Goal: Task Accomplishment & Management: Manage account settings

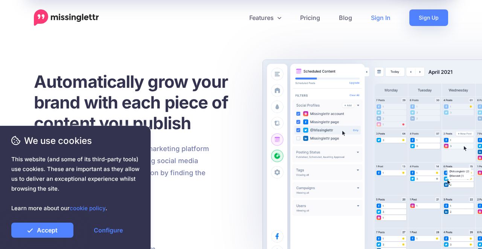
click at [381, 17] on link "Sign In" at bounding box center [380, 17] width 38 height 17
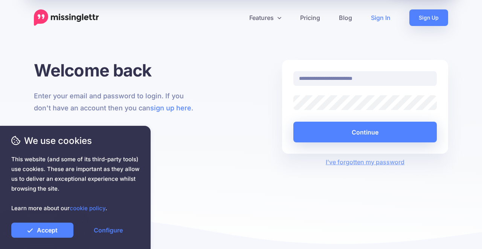
type input "**********"
click at [365, 132] on button "Continue" at bounding box center [364, 132] width 143 height 21
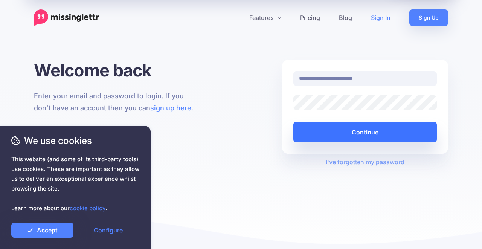
click at [357, 131] on button "Continue" at bounding box center [364, 132] width 143 height 21
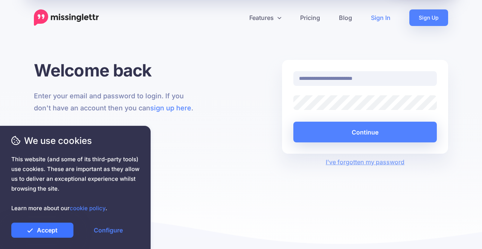
click at [46, 227] on link "Accept" at bounding box center [42, 229] width 62 height 15
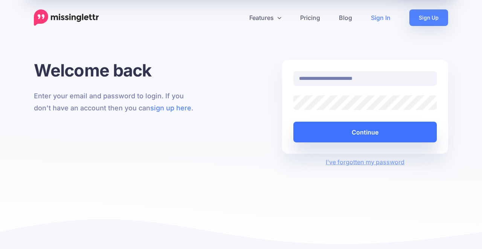
click at [343, 128] on button "Continue" at bounding box center [364, 132] width 143 height 21
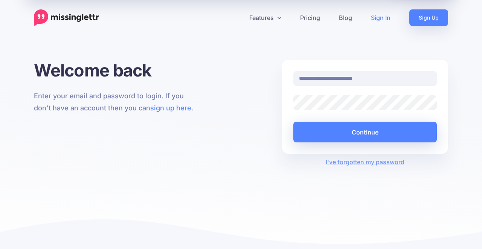
click at [365, 132] on button "Continue" at bounding box center [364, 132] width 143 height 21
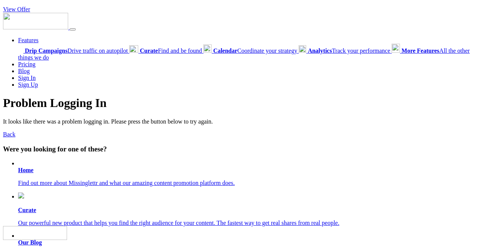
click at [30, 9] on link "View Offer" at bounding box center [16, 9] width 27 height 6
click at [15, 131] on link "Back" at bounding box center [9, 134] width 12 height 6
click at [28, 37] on link "Features" at bounding box center [28, 40] width 20 height 6
click at [24, 167] on b "Home" at bounding box center [25, 170] width 15 height 6
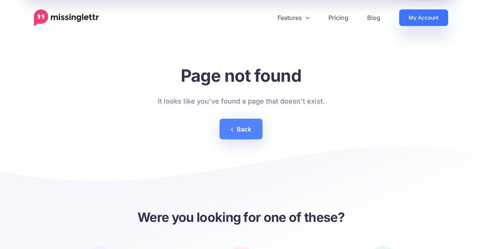
click at [410, 17] on link "My Account" at bounding box center [423, 17] width 49 height 17
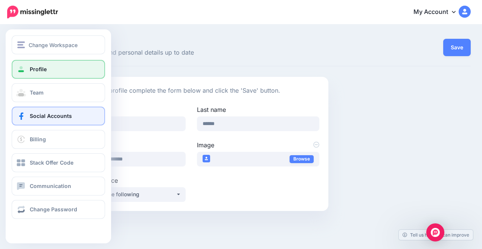
click at [36, 117] on span "Social Accounts" at bounding box center [51, 115] width 42 height 6
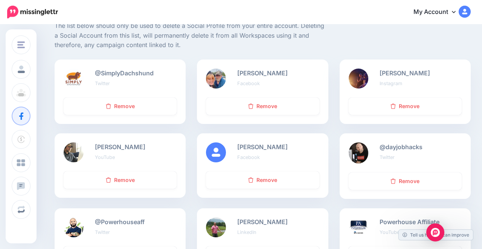
scroll to position [108, 0]
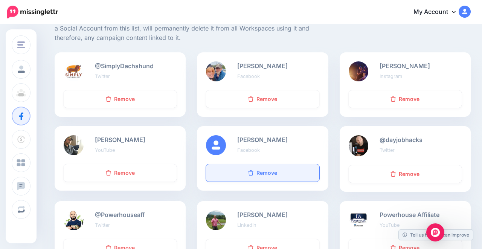
click at [267, 167] on link "Remove" at bounding box center [262, 172] width 113 height 17
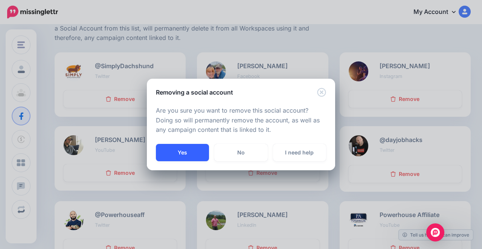
click at [196, 152] on button "Yes" at bounding box center [182, 152] width 53 height 17
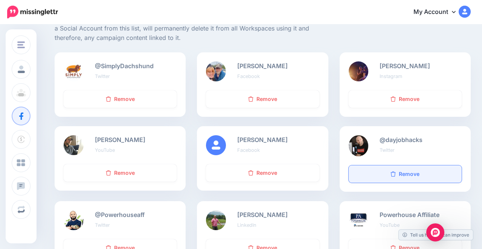
click at [412, 168] on link "Remove" at bounding box center [404, 173] width 113 height 17
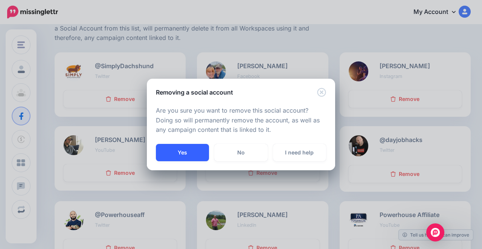
click at [188, 152] on button "Yes" at bounding box center [182, 152] width 53 height 17
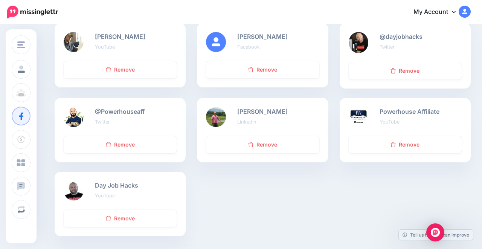
scroll to position [211, 0]
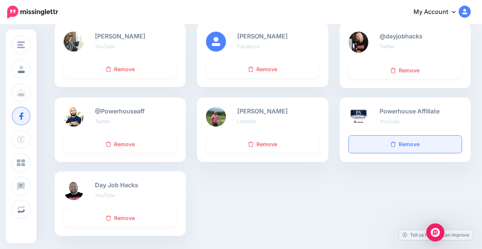
click at [406, 140] on link "Remove" at bounding box center [404, 143] width 113 height 17
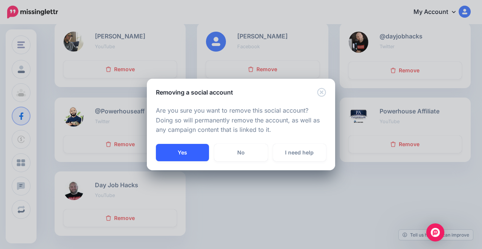
click at [178, 149] on button "Yes" at bounding box center [182, 152] width 53 height 17
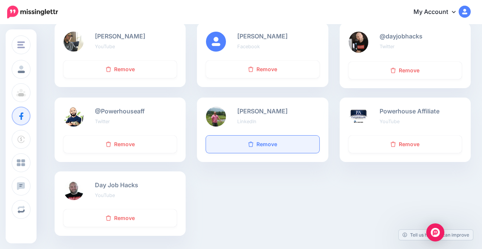
click at [261, 143] on link "Remove" at bounding box center [262, 143] width 113 height 17
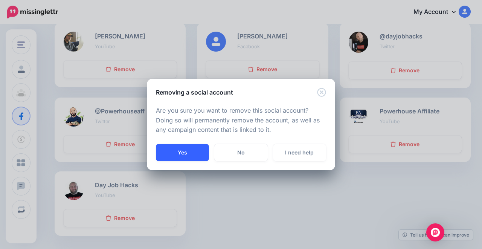
click at [190, 149] on button "Yes" at bounding box center [182, 152] width 53 height 17
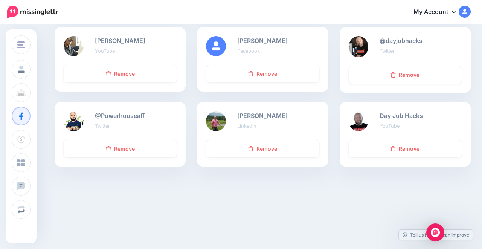
scroll to position [207, 0]
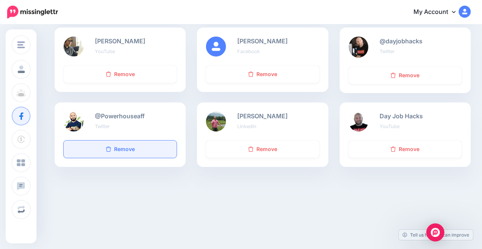
click at [126, 145] on link "Remove" at bounding box center [120, 148] width 113 height 17
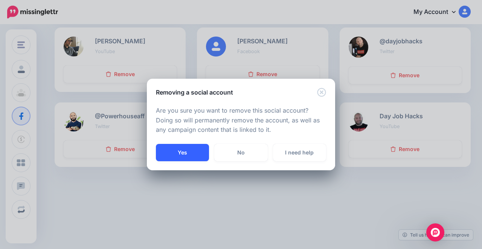
click at [191, 151] on button "Yes" at bounding box center [182, 152] width 53 height 17
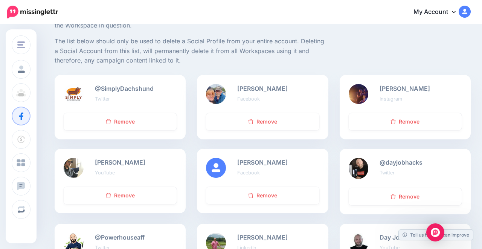
scroll to position [105, 0]
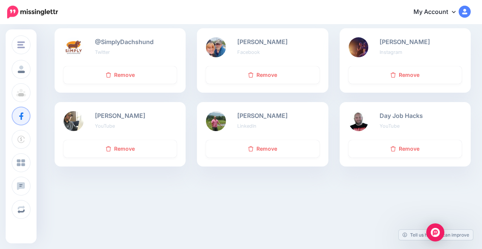
scroll to position [132, 0]
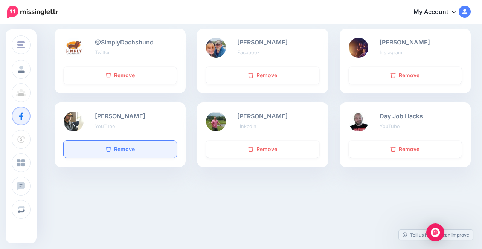
click at [122, 143] on link "Remove" at bounding box center [120, 148] width 113 height 17
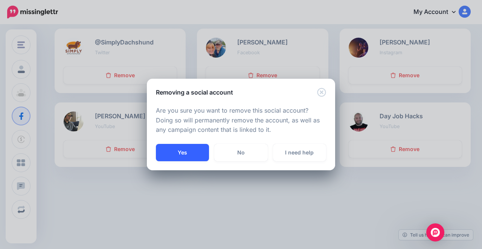
click at [196, 152] on button "Yes" at bounding box center [182, 152] width 53 height 17
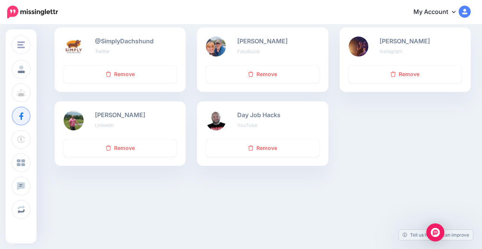
scroll to position [132, 0]
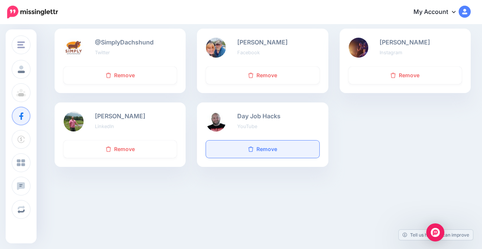
click at [268, 143] on link "Remove" at bounding box center [262, 148] width 113 height 17
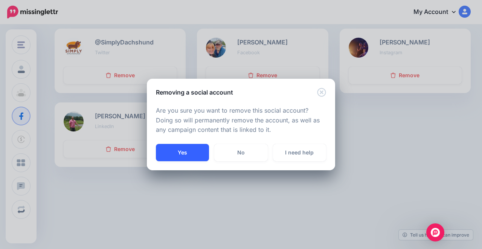
click at [185, 156] on button "Yes" at bounding box center [182, 152] width 53 height 17
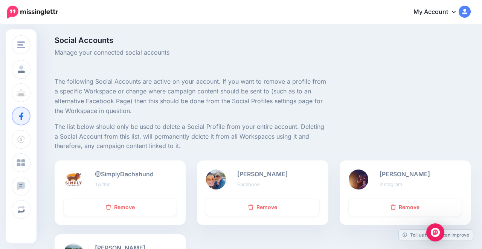
scroll to position [132, 0]
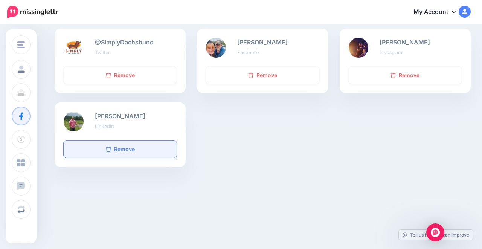
click at [126, 147] on link "Remove" at bounding box center [120, 148] width 113 height 17
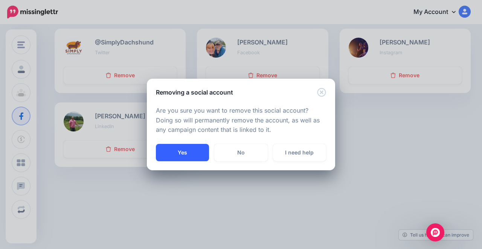
click at [188, 156] on button "Yes" at bounding box center [182, 152] width 53 height 17
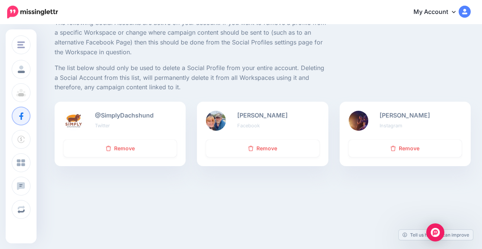
scroll to position [58, 0]
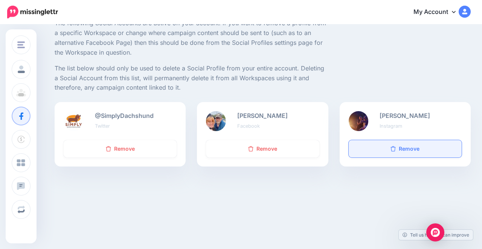
click at [415, 144] on link "Remove" at bounding box center [404, 148] width 113 height 17
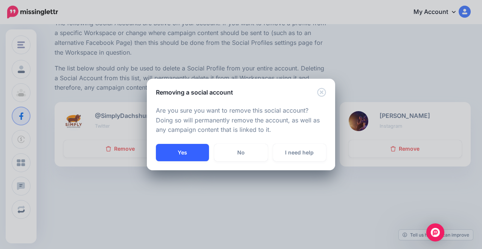
click at [186, 151] on button "Yes" at bounding box center [182, 152] width 53 height 17
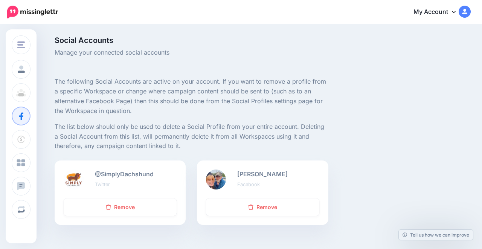
scroll to position [58, 0]
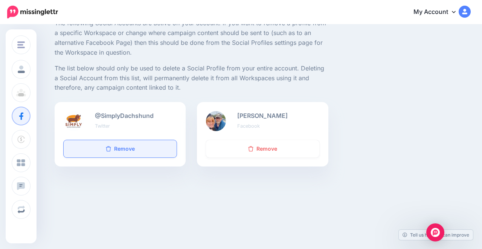
click at [129, 147] on link "Remove" at bounding box center [120, 148] width 113 height 17
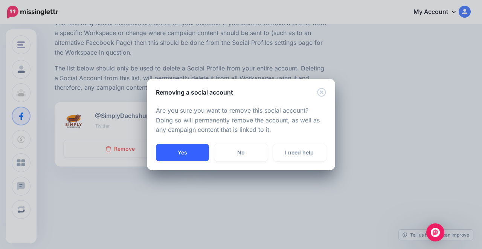
click at [178, 148] on button "Yes" at bounding box center [182, 152] width 53 height 17
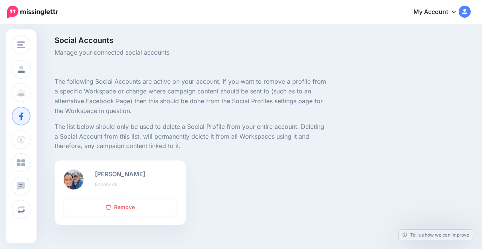
scroll to position [58, 0]
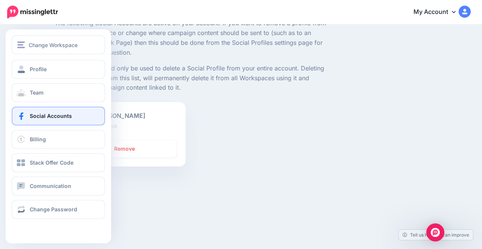
click at [49, 116] on span "Social Accounts" at bounding box center [51, 115] width 42 height 6
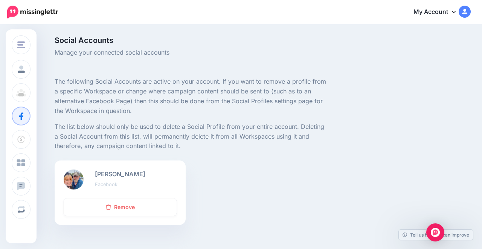
click at [452, 12] on icon at bounding box center [453, 12] width 4 height 2
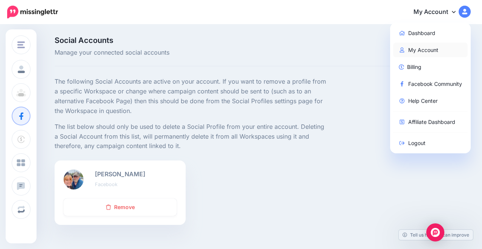
click at [413, 50] on link "My Account" at bounding box center [430, 50] width 75 height 15
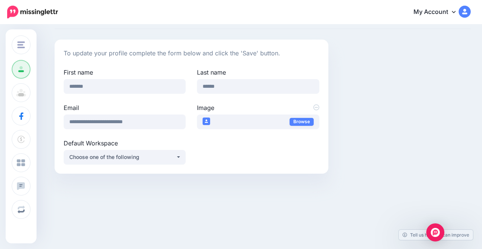
scroll to position [37, 0]
click at [355, 57] on div "**********" at bounding box center [262, 107] width 427 height 134
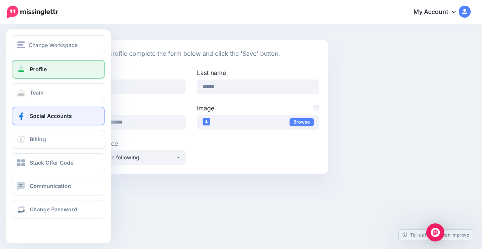
click at [43, 114] on span "Social Accounts" at bounding box center [51, 115] width 42 height 6
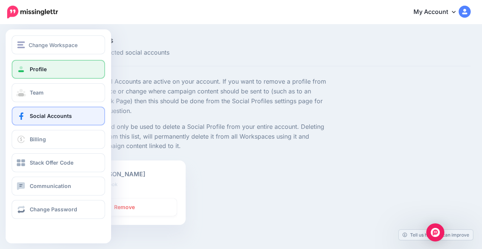
click at [28, 73] on link "Profile" at bounding box center [58, 69] width 93 height 19
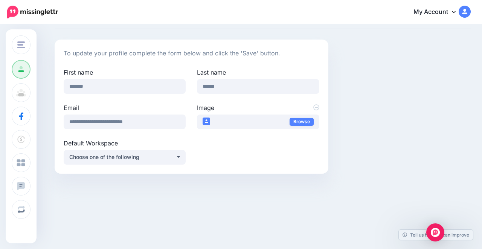
scroll to position [37, 0]
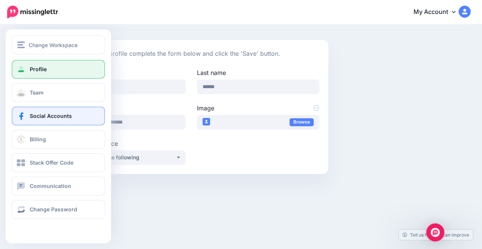
click at [36, 117] on span "Social Accounts" at bounding box center [51, 115] width 42 height 6
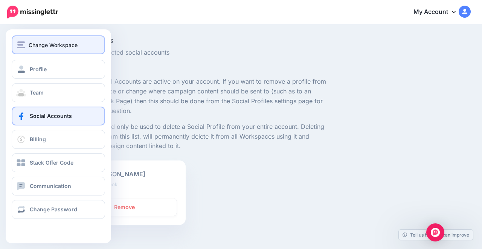
click at [65, 44] on span "Change Workspace" at bounding box center [53, 45] width 49 height 9
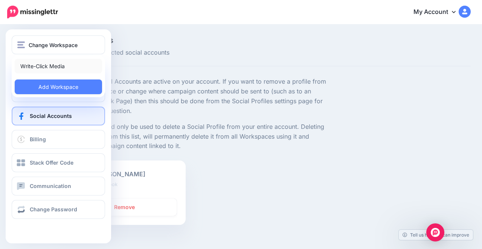
click at [54, 67] on link "Write-Click Media" at bounding box center [58, 66] width 87 height 15
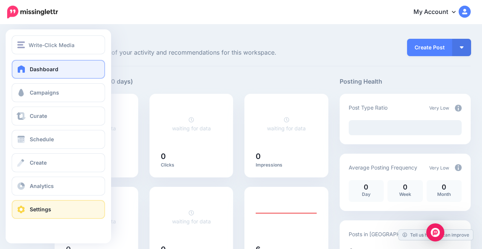
click at [38, 211] on span "Settings" at bounding box center [40, 209] width 21 height 6
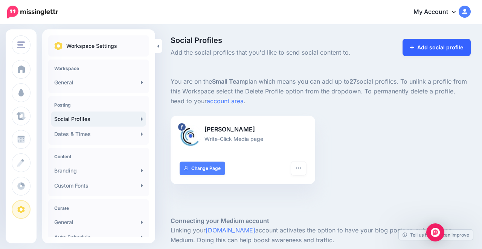
click at [437, 47] on link "Add social profile" at bounding box center [436, 47] width 68 height 17
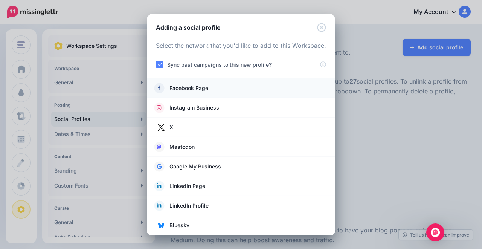
click at [184, 90] on span "Facebook Page" at bounding box center [188, 88] width 39 height 9
click at [179, 87] on span "Facebook Page" at bounding box center [188, 88] width 39 height 9
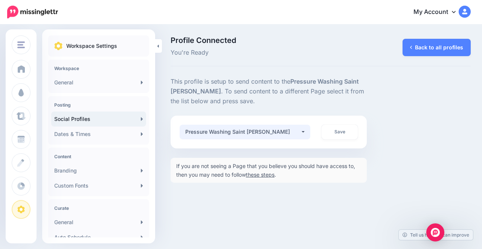
click at [302, 131] on button "Pressure Washing Saint [PERSON_NAME]" at bounding box center [244, 132] width 131 height 15
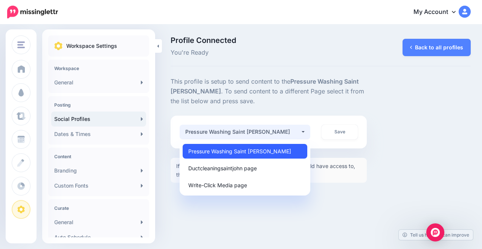
click at [270, 148] on span "Pressure Washing Saint [PERSON_NAME]" at bounding box center [239, 150] width 103 height 9
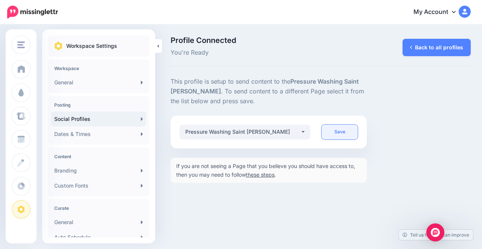
click at [341, 129] on link "Save" at bounding box center [339, 132] width 36 height 15
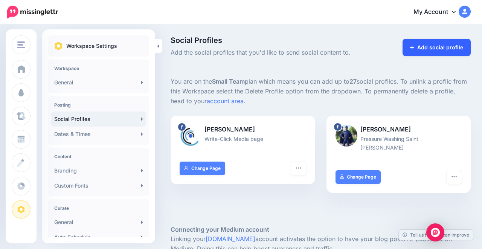
click at [433, 44] on link "Add social profile" at bounding box center [436, 47] width 68 height 17
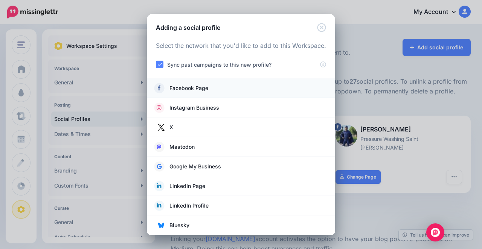
click at [199, 91] on span "Facebook Page" at bounding box center [188, 88] width 39 height 9
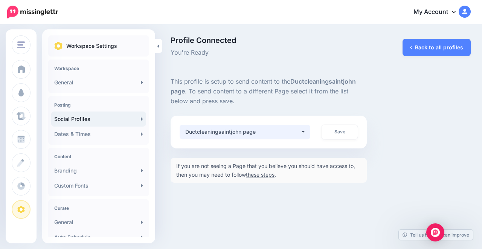
click at [280, 130] on div "Ductcleaningsaintjohn page" at bounding box center [242, 131] width 115 height 9
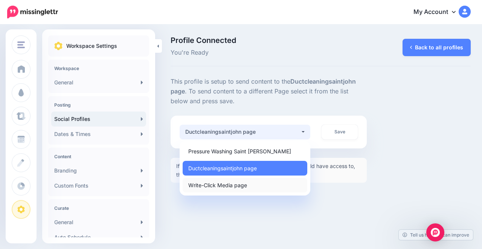
click at [219, 182] on span "Write-Click Media page" at bounding box center [217, 184] width 59 height 9
select select "**********"
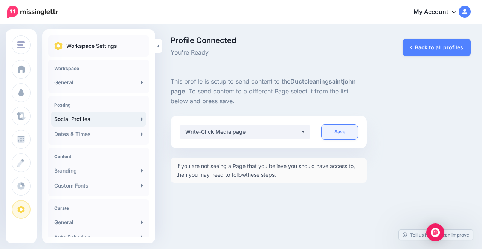
click at [338, 132] on link "Save" at bounding box center [339, 132] width 36 height 15
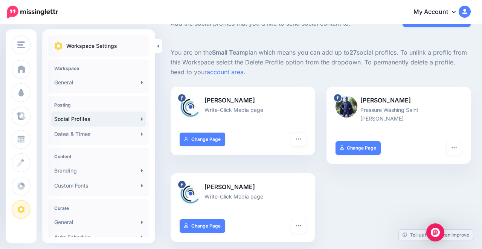
scroll to position [34, 0]
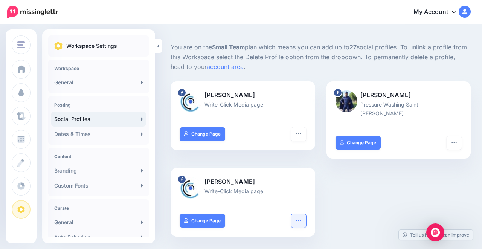
click at [299, 217] on icon "button" at bounding box center [298, 220] width 6 height 6
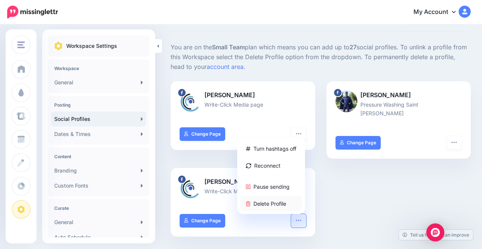
click at [268, 196] on link "Delete Profile" at bounding box center [271, 203] width 62 height 15
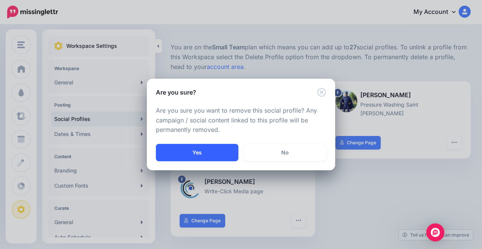
click at [219, 147] on button "Yes" at bounding box center [197, 152] width 82 height 17
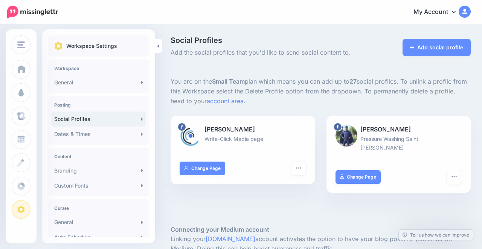
scroll to position [0, 0]
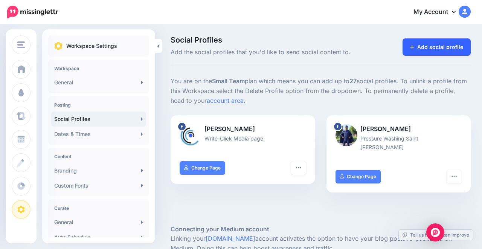
click at [437, 47] on link "Add social profile" at bounding box center [436, 46] width 68 height 17
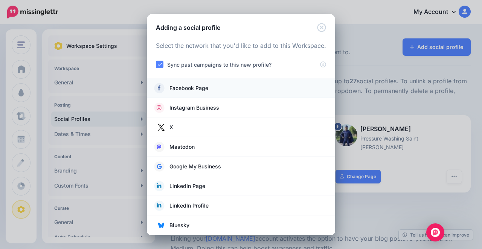
click at [204, 86] on span "Facebook Page" at bounding box center [188, 88] width 39 height 9
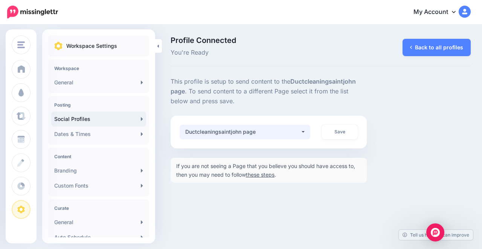
click at [300, 132] on button "Ductcleaningsaintjohn page" at bounding box center [244, 132] width 131 height 15
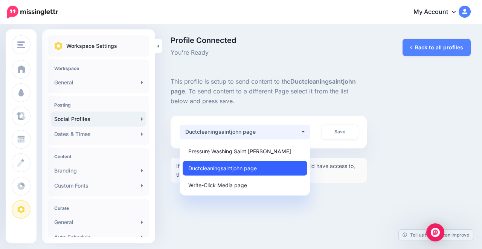
click at [225, 164] on span "Ductcleaningsaintjohn page" at bounding box center [222, 167] width 68 height 9
select select "**********"
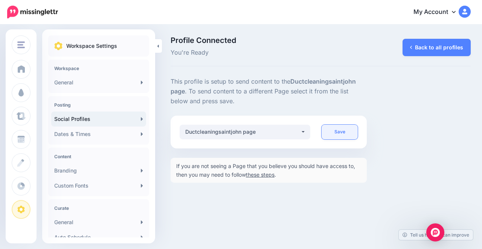
click at [338, 132] on link "Save" at bounding box center [339, 132] width 36 height 15
